Goal: Task Accomplishment & Management: Manage account settings

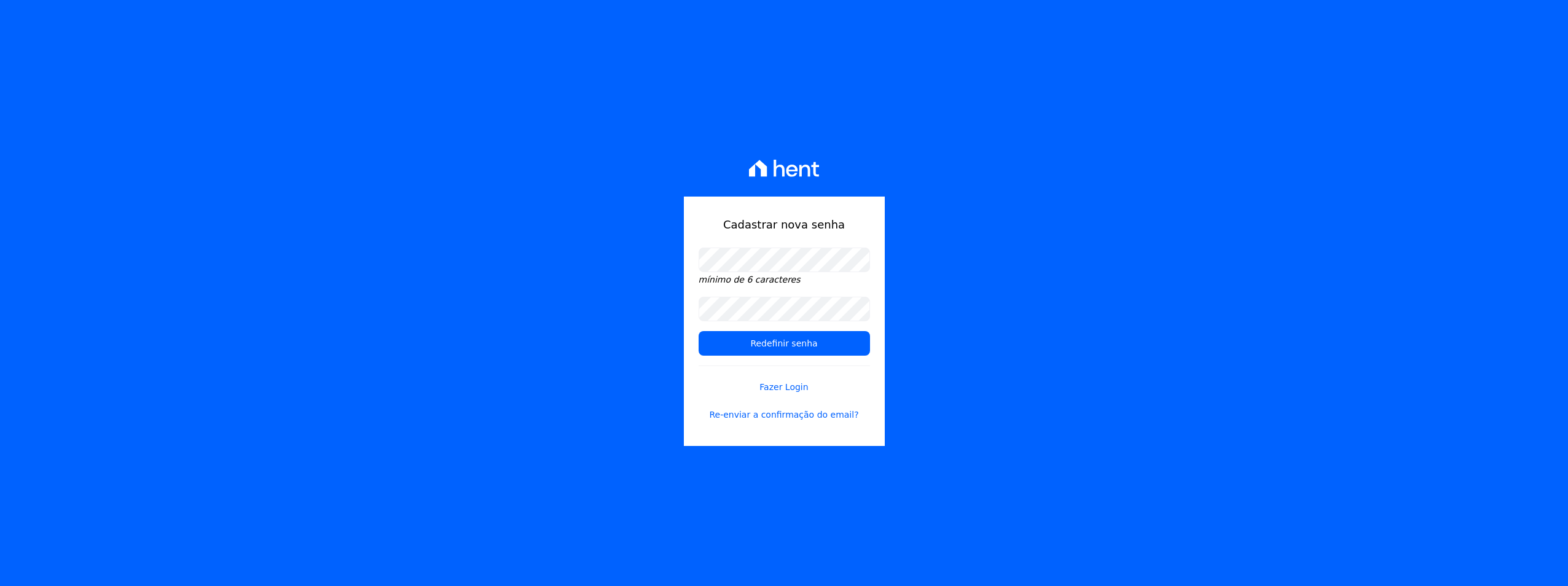
click at [1002, 250] on div "Cadastrar nova senha mínimo de 6 caracteres Redefinir senha Fazer Login Re-envi…" at bounding box center [784, 293] width 1568 height 586
click at [835, 342] on input "Redefinir senha" at bounding box center [784, 344] width 171 height 25
